Goal: Contribute content

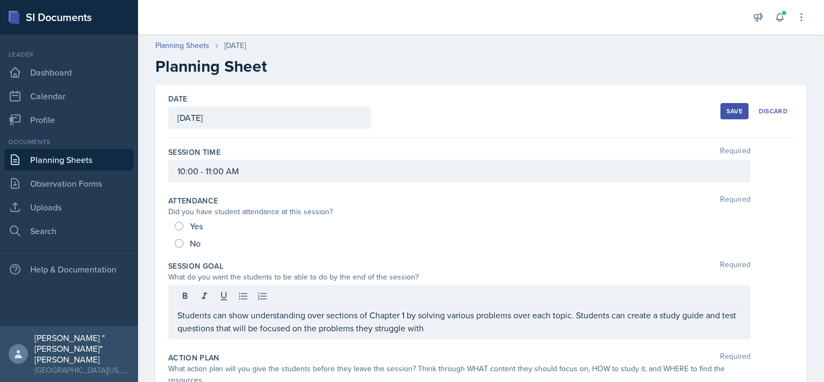
click at [108, 155] on link "Planning Sheets" at bounding box center [68, 160] width 129 height 22
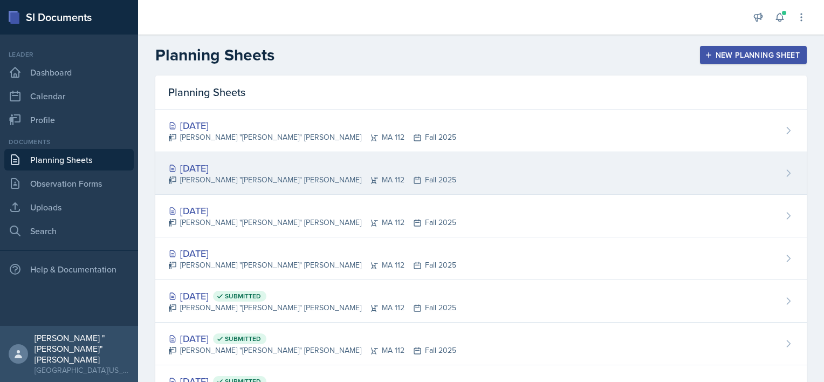
click at [250, 178] on div "[PERSON_NAME] "[PERSON_NAME]" [PERSON_NAME] MA 112 Fall 2025" at bounding box center [312, 179] width 288 height 11
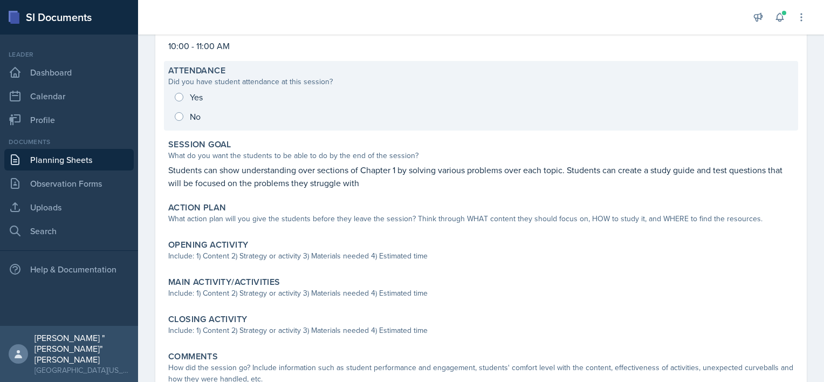
scroll to position [115, 0]
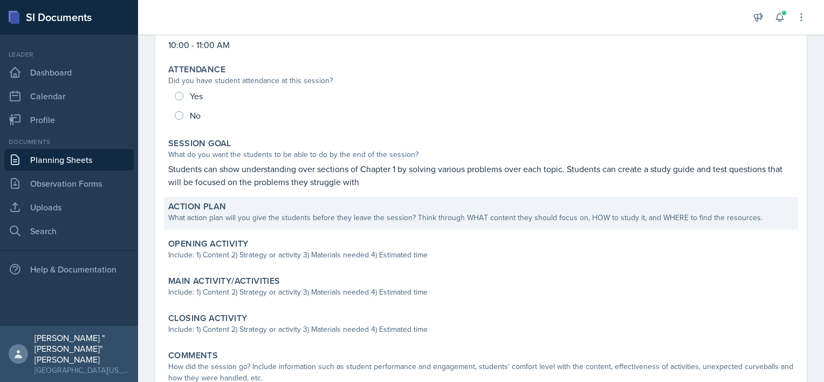
click at [285, 218] on div "What action plan will you give the students before they leave the session? Thin…" at bounding box center [480, 217] width 625 height 11
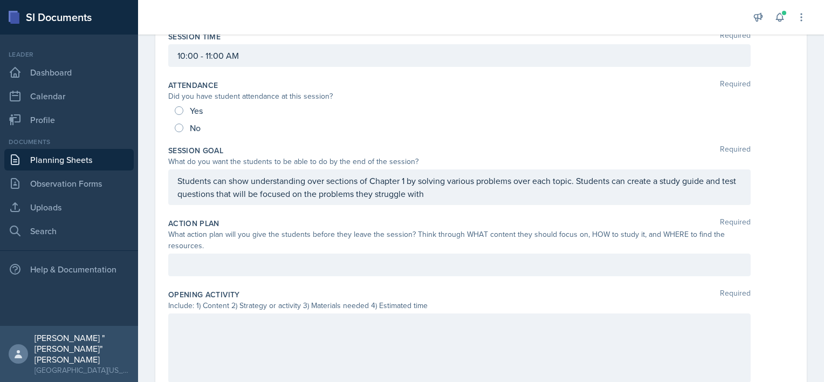
click at [256, 272] on div at bounding box center [459, 264] width 582 height 23
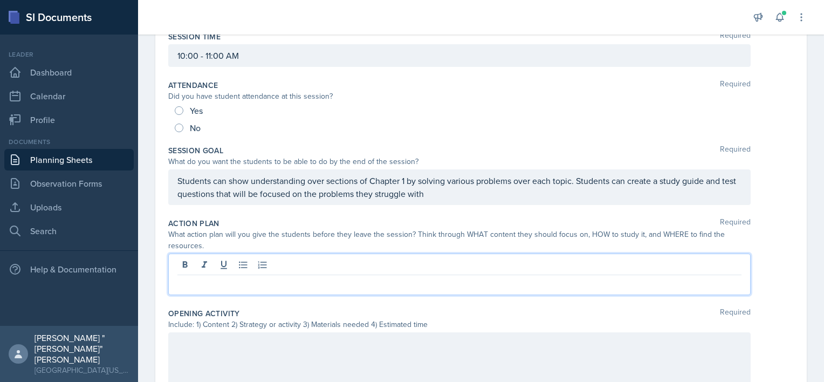
scroll to position [134, 0]
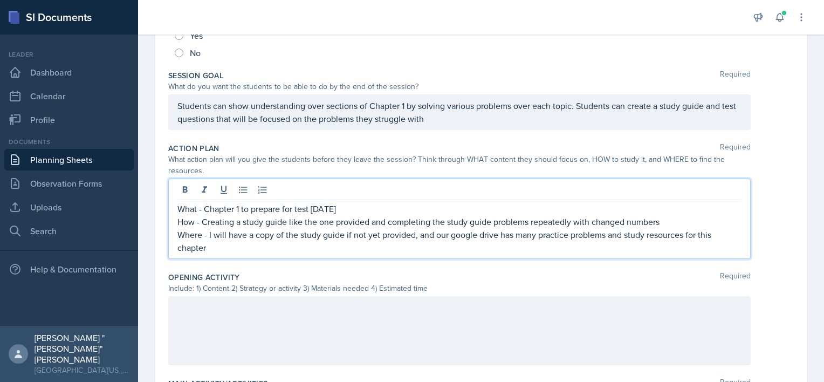
click at [272, 308] on p at bounding box center [459, 307] width 564 height 13
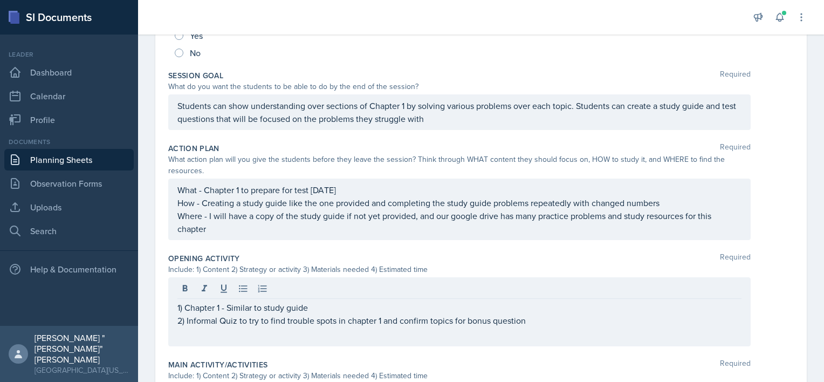
drag, startPoint x: 175, startPoint y: 319, endPoint x: 222, endPoint y: 323, distance: 46.6
click at [222, 323] on div "1) Chapter 1 - Similar to study guide 2) Informal Quiz to try to find trouble s…" at bounding box center [459, 311] width 582 height 69
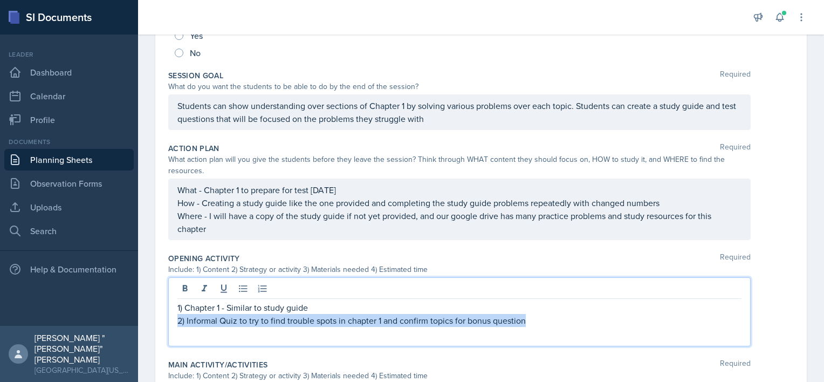
drag, startPoint x: 177, startPoint y: 318, endPoint x: 550, endPoint y: 343, distance: 373.4
click at [550, 343] on div "1) Chapter 1 - Similar to study guide 2) Informal Quiz to try to find trouble s…" at bounding box center [459, 311] width 582 height 69
copy p "2) Informal Quiz to try to find trouble spots in chapter 1 and confirm topics f…"
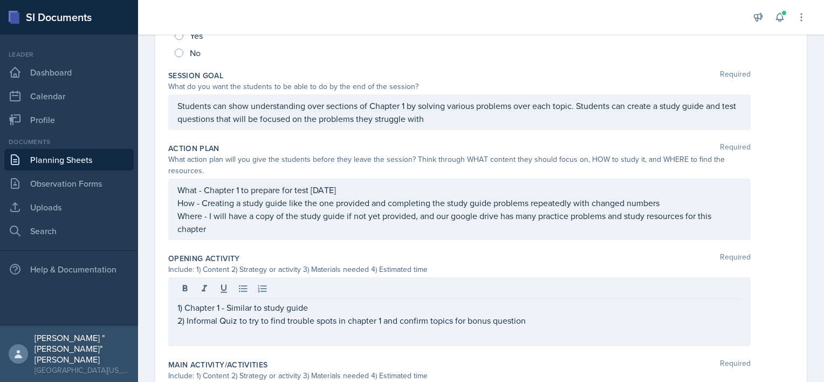
click at [541, 331] on div "1) Chapter 1 - Similar to study guide 2) Informal Quiz to try to find trouble s…" at bounding box center [459, 311] width 582 height 69
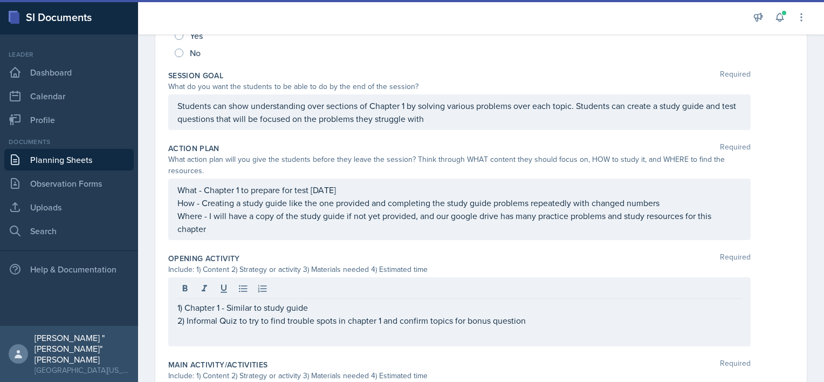
click at [526, 326] on div "1) Chapter 1 - Similar to study guide 2) Informal Quiz to try to find trouble s…" at bounding box center [459, 311] width 582 height 69
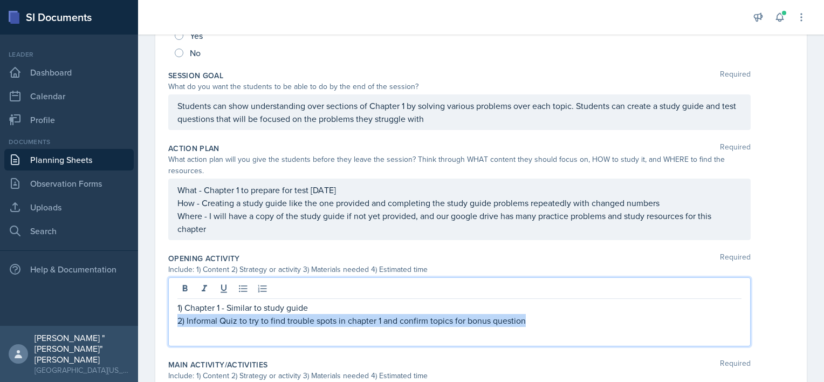
click at [533, 314] on p "2) Informal Quiz to try to find trouble spots in chapter 1 and confirm topics f…" at bounding box center [459, 320] width 564 height 13
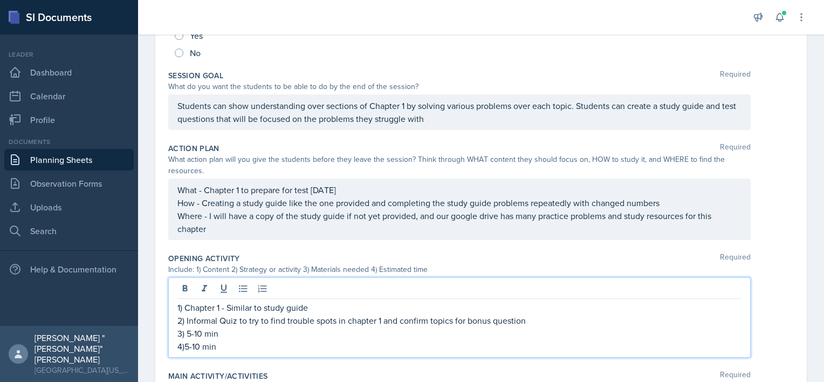
click at [183, 345] on p "4)5-10 min" at bounding box center [459, 346] width 564 height 13
drag, startPoint x: 221, startPoint y: 333, endPoint x: 186, endPoint y: 334, distance: 34.5
click at [186, 334] on p "3) 5-10 min" at bounding box center [459, 333] width 564 height 13
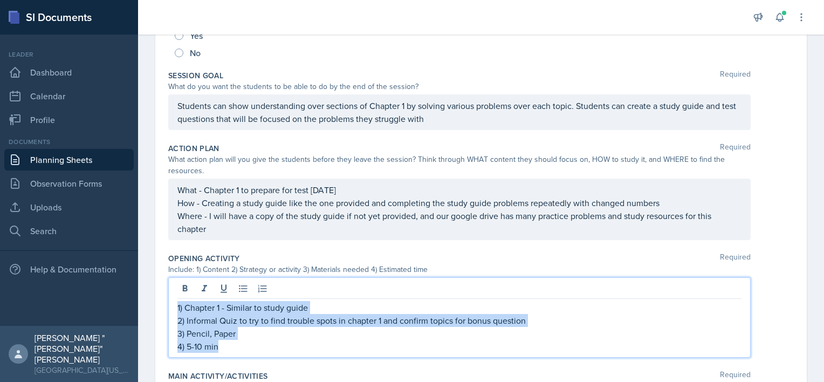
drag, startPoint x: 234, startPoint y: 346, endPoint x: 168, endPoint y: 304, distance: 78.1
click at [168, 304] on div "1) Chapter 1 - Similar to study guide 2) Informal Quiz to try to find trouble s…" at bounding box center [459, 317] width 582 height 80
copy div "1) Chapter 1 - Similar to study guide 2) Informal Quiz to try to find trouble s…"
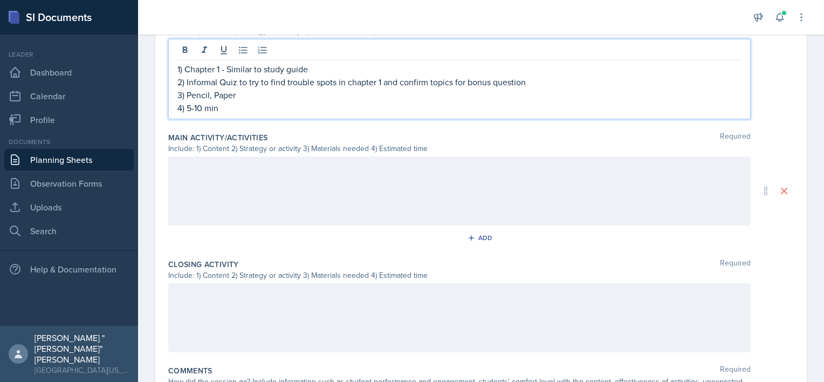
click at [226, 313] on div at bounding box center [459, 317] width 582 height 69
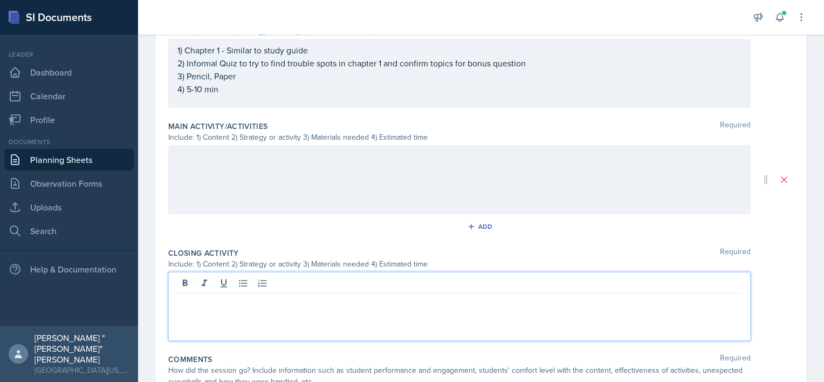
scroll to position [448, 0]
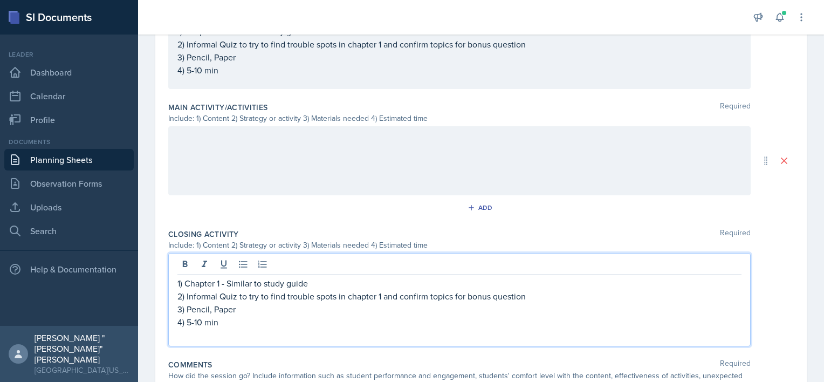
click at [534, 293] on p "2) Informal Quiz to try to find trouble spots in chapter 1 and confirm topics f…" at bounding box center [459, 296] width 564 height 13
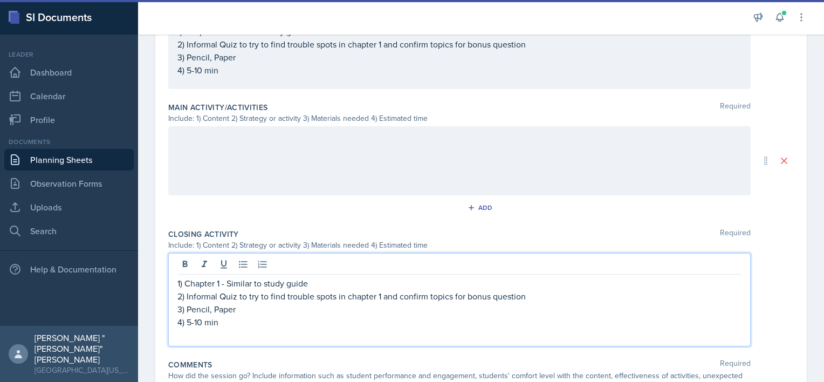
click at [265, 173] on div at bounding box center [459, 160] width 582 height 69
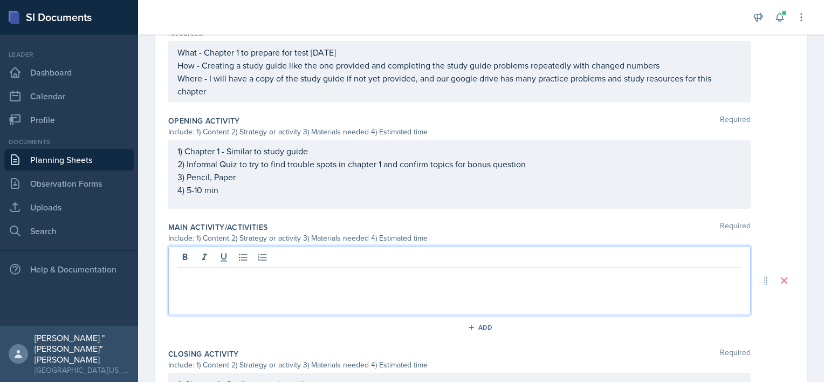
scroll to position [328, 0]
click at [305, 279] on p "1) Chapter 1 Study guide material" at bounding box center [459, 276] width 564 height 13
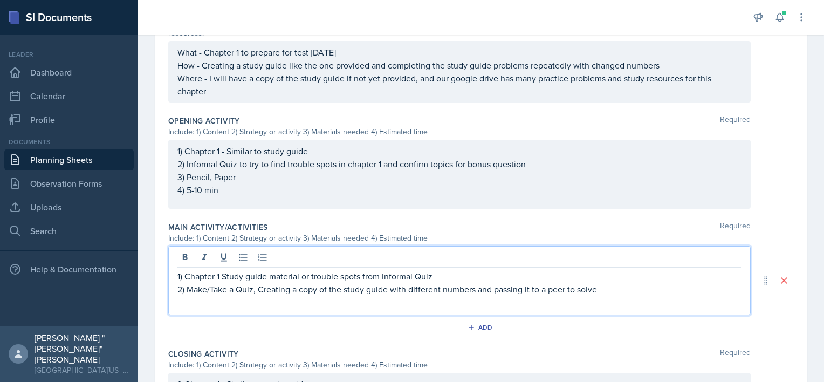
click at [293, 300] on p at bounding box center [459, 301] width 564 height 13
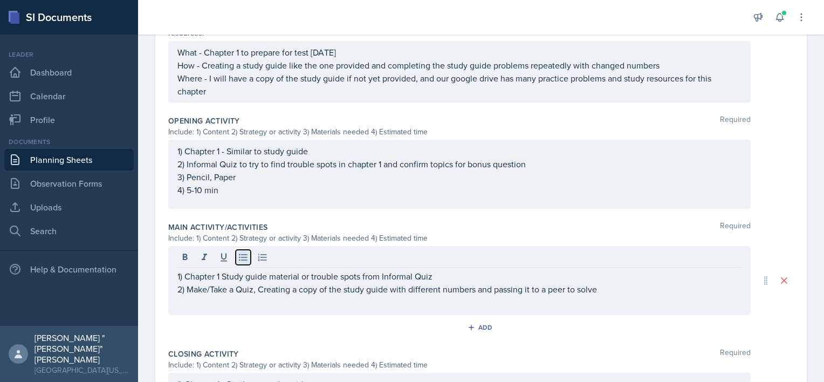
click at [239, 254] on icon at bounding box center [243, 257] width 8 height 7
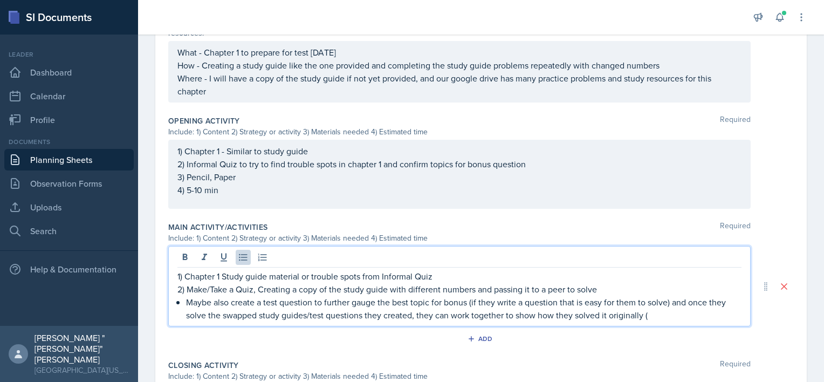
click at [231, 301] on p "Maybe also create a test question to further gauge the best topic for bonus (if…" at bounding box center [463, 308] width 555 height 26
click at [613, 284] on p "2) Make/Take a Quiz, Creating a copy of the study guide with different numbers …" at bounding box center [459, 289] width 564 height 13
click at [654, 315] on p "Maybe create a test question to further gauge the best topic for bonus (if they…" at bounding box center [463, 308] width 555 height 26
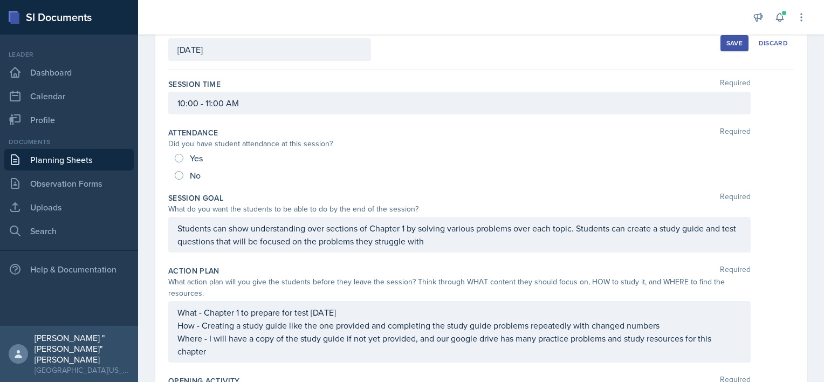
scroll to position [0, 0]
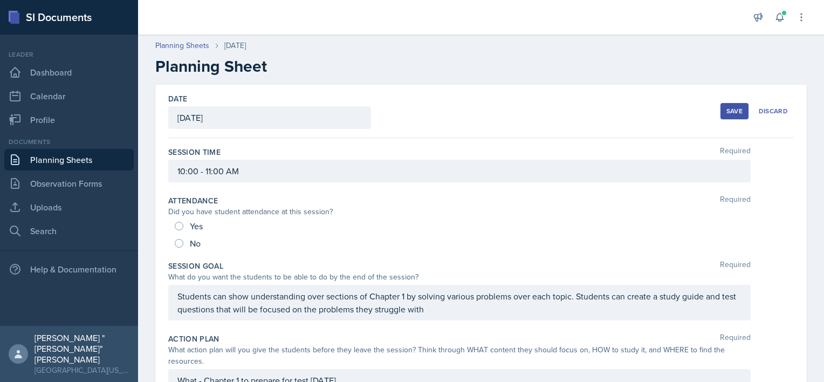
click at [726, 109] on div "Save" at bounding box center [734, 111] width 16 height 9
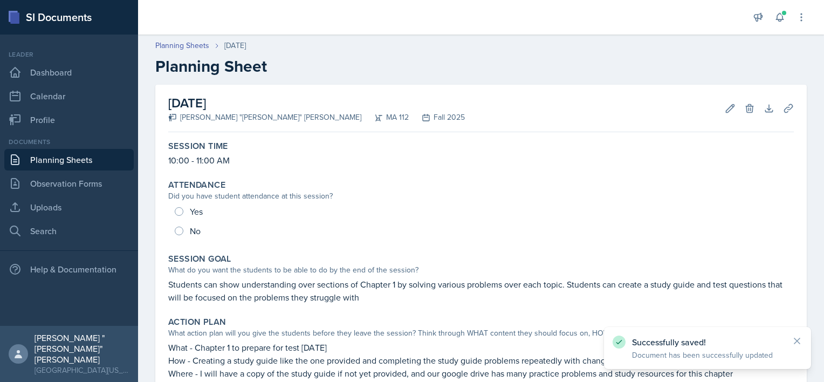
click at [102, 161] on link "Planning Sheets" at bounding box center [68, 160] width 129 height 22
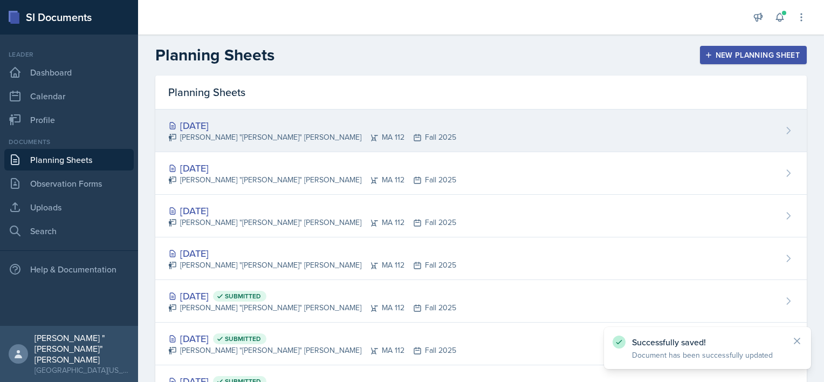
click at [276, 129] on div "[DATE]" at bounding box center [312, 125] width 288 height 15
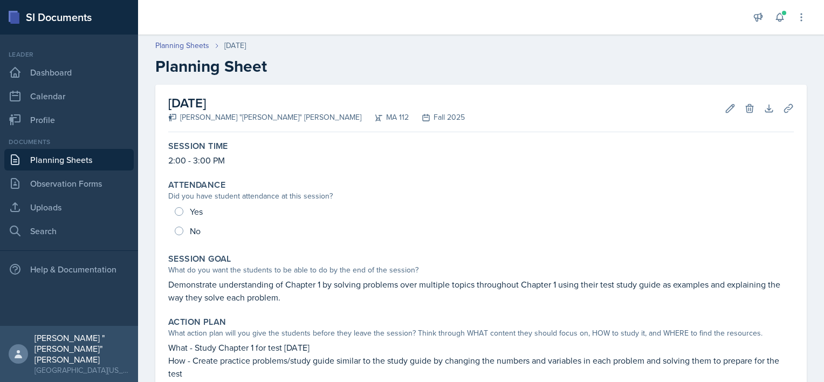
click at [65, 163] on link "Planning Sheets" at bounding box center [68, 160] width 129 height 22
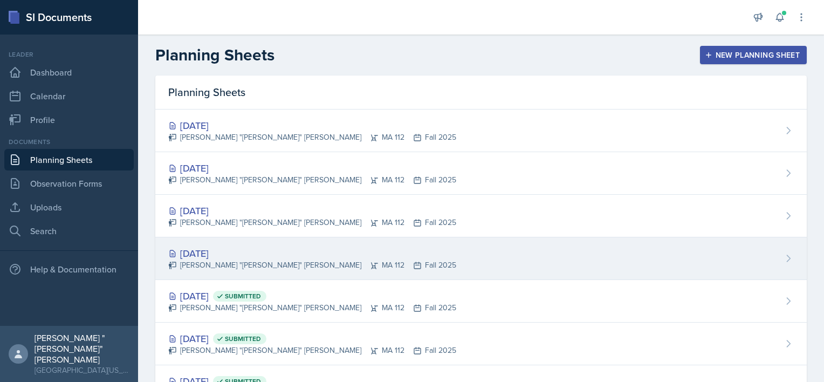
click at [250, 253] on div "[DATE]" at bounding box center [312, 253] width 288 height 15
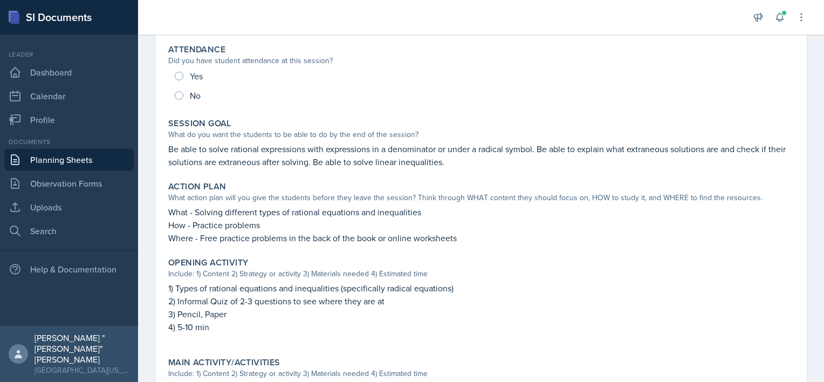
scroll to position [135, 0]
click at [64, 154] on link "Planning Sheets" at bounding box center [68, 160] width 129 height 22
